Goal: Task Accomplishment & Management: Manage account settings

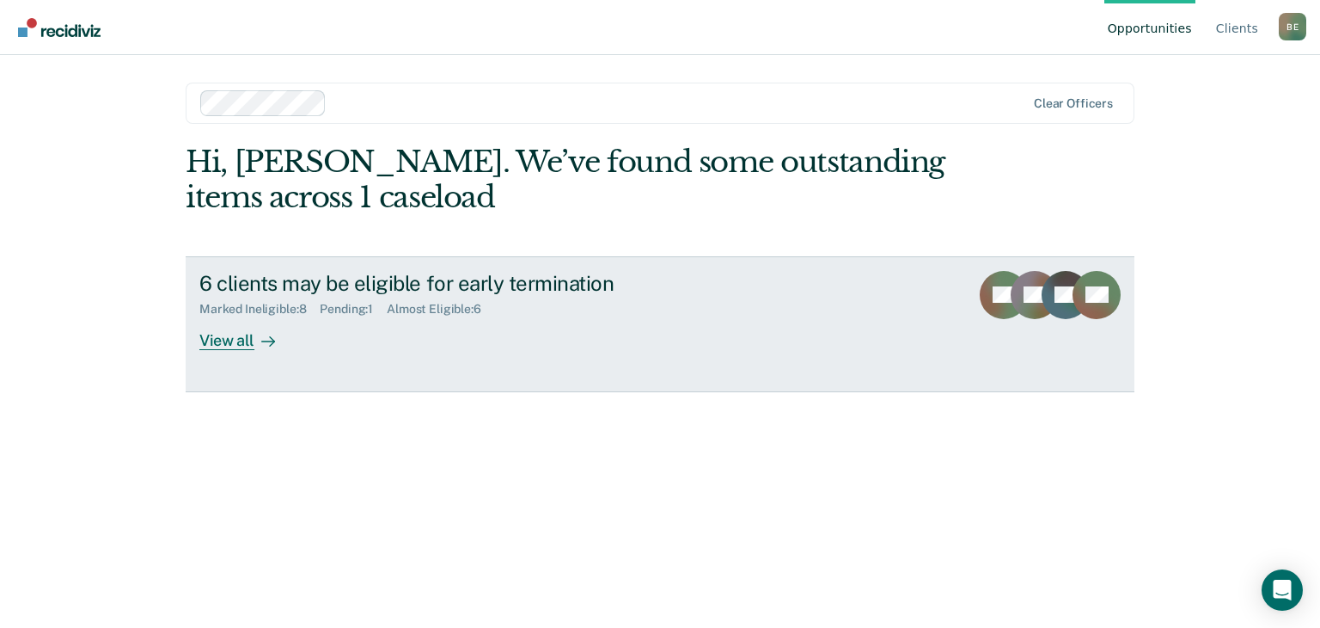
click at [230, 345] on div "View all" at bounding box center [247, 333] width 96 height 34
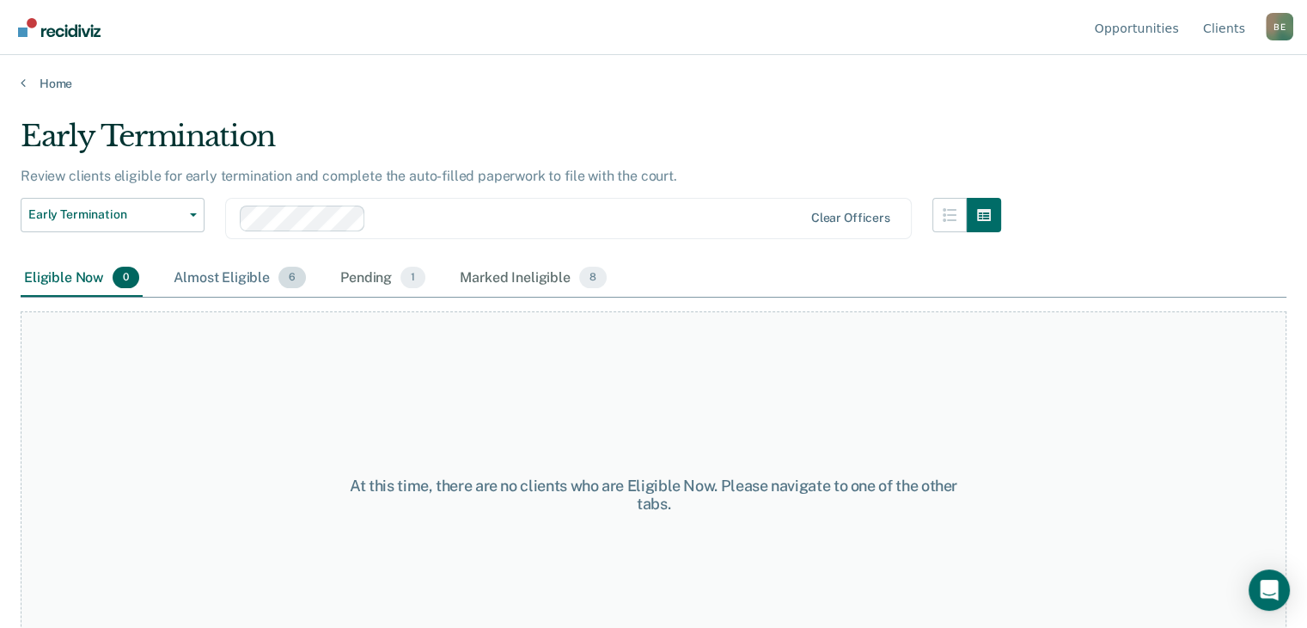
click at [244, 274] on div "Almost Eligible 6" at bounding box center [239, 279] width 139 height 38
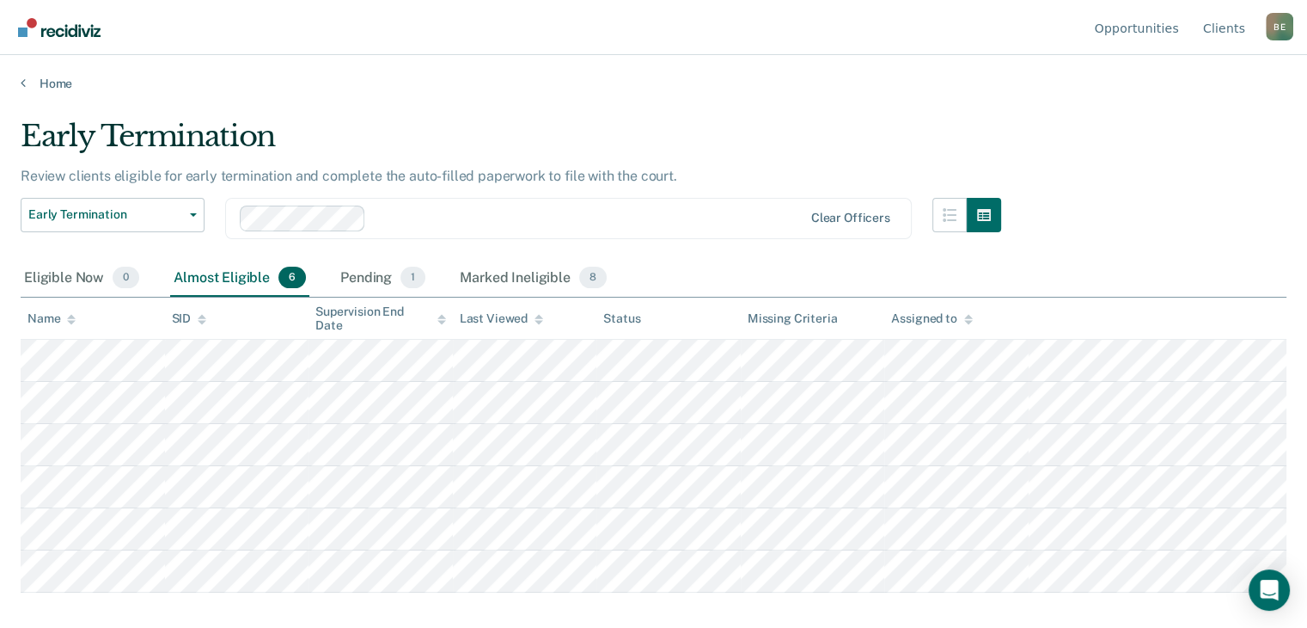
scroll to position [103, 0]
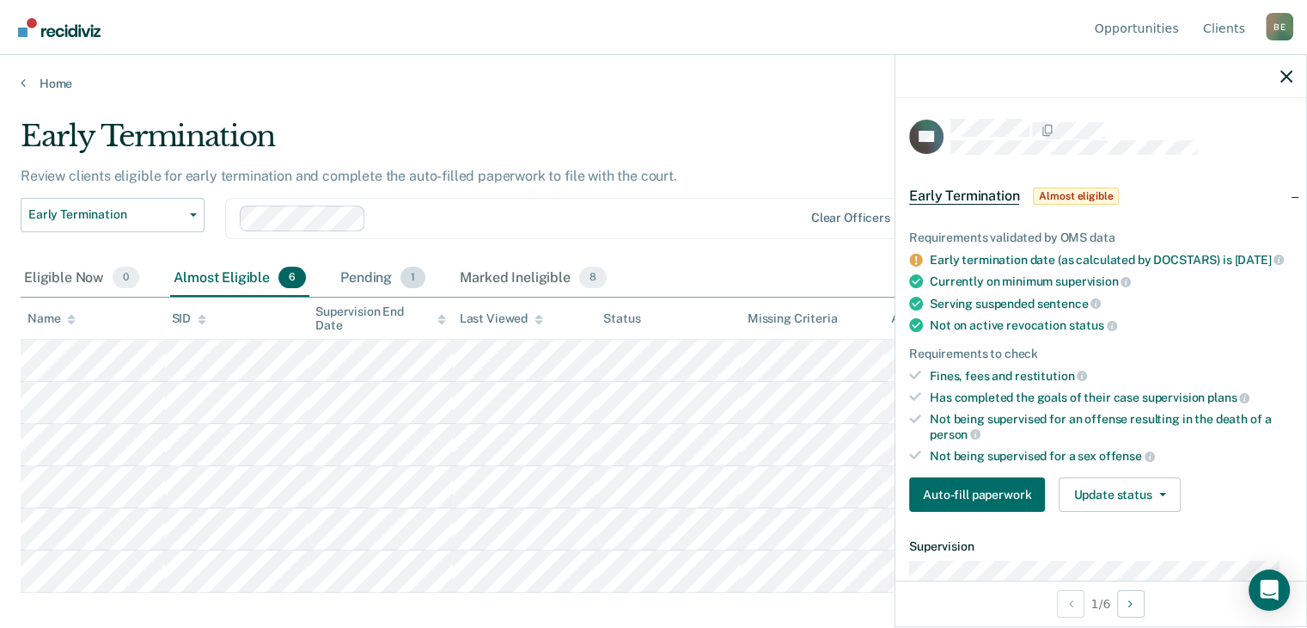
click at [377, 260] on div "Pending 1" at bounding box center [383, 279] width 92 height 38
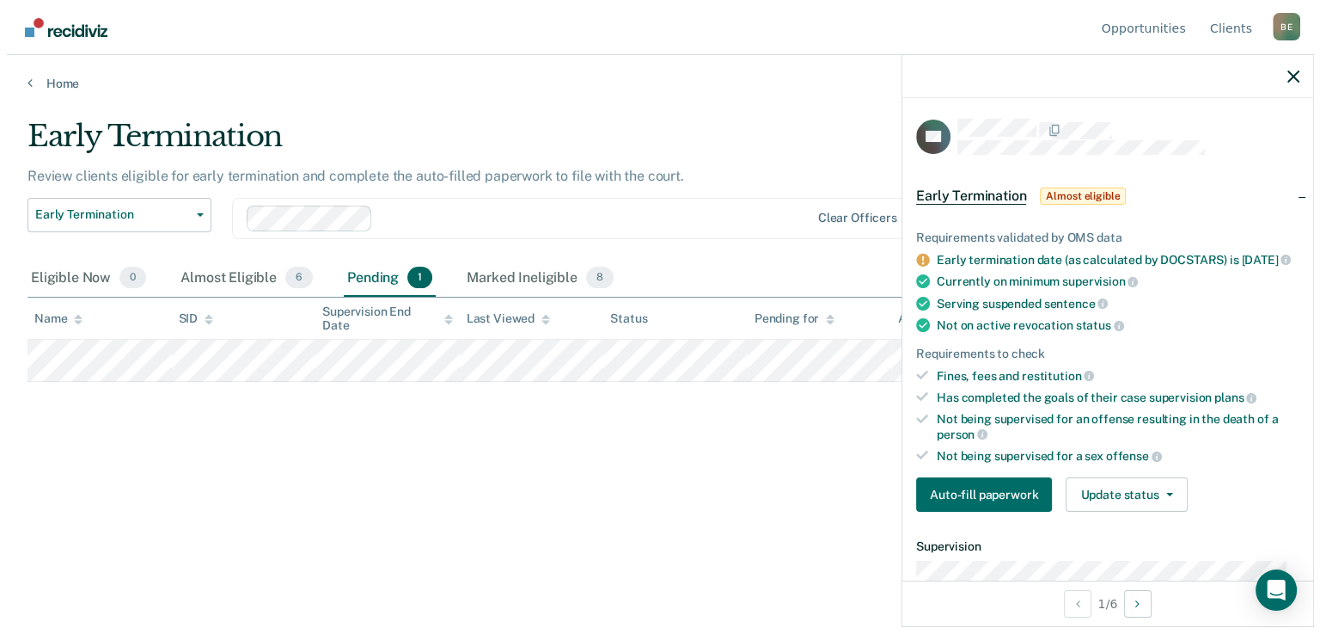
scroll to position [0, 0]
